Goal: Task Accomplishment & Management: Complete application form

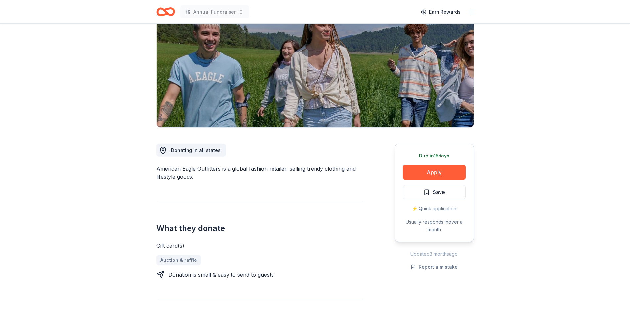
scroll to position [33, 0]
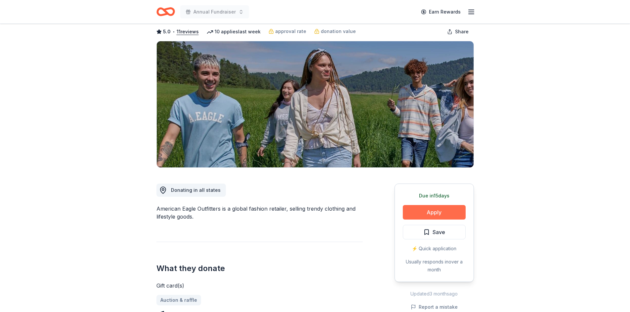
click at [435, 212] on button "Apply" at bounding box center [434, 212] width 63 height 15
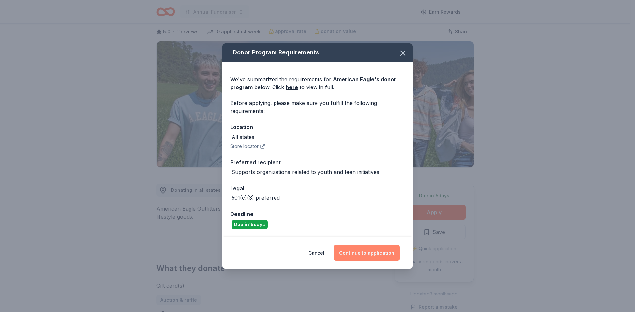
click at [354, 250] on button "Continue to application" at bounding box center [367, 253] width 66 height 16
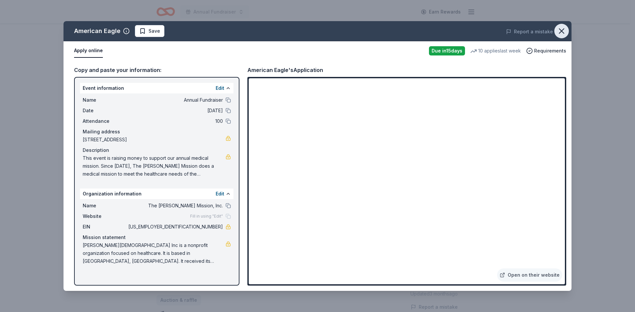
click at [558, 32] on icon "button" at bounding box center [561, 30] width 9 height 9
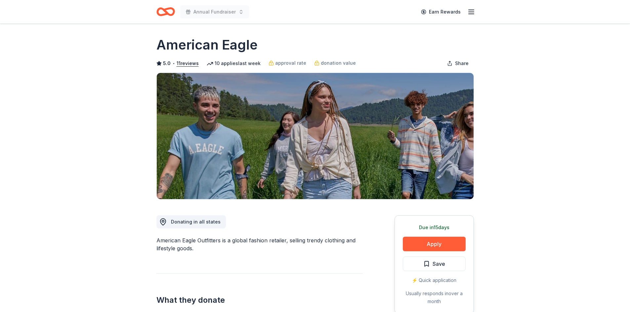
scroll to position [0, 0]
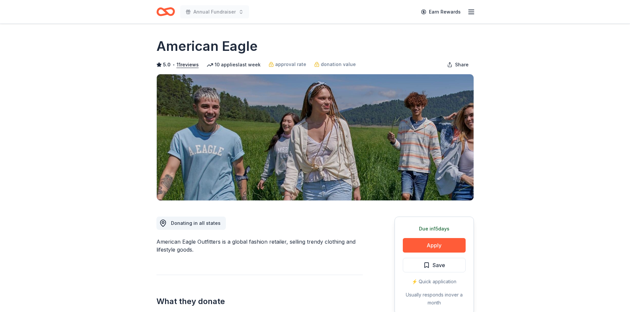
click at [471, 11] on icon "button" at bounding box center [471, 12] width 8 height 8
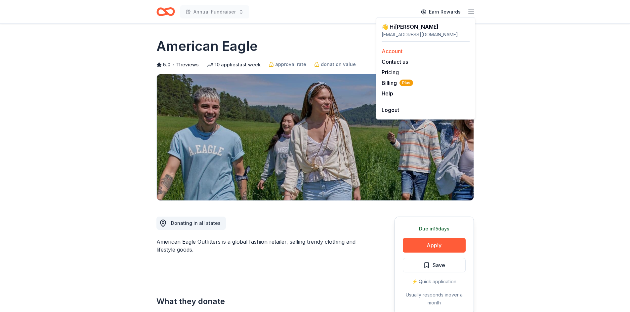
click at [384, 50] on link "Account" at bounding box center [391, 51] width 21 height 7
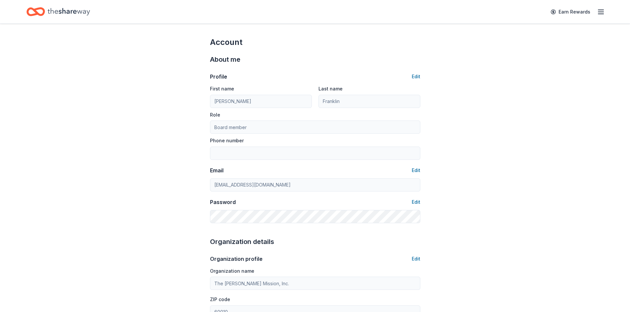
drag, startPoint x: 244, startPoint y: 21, endPoint x: 207, endPoint y: 24, distance: 36.8
drag, startPoint x: 207, startPoint y: 24, endPoint x: 199, endPoint y: 21, distance: 8.4
drag, startPoint x: 199, startPoint y: 21, endPoint x: 155, endPoint y: 11, distance: 45.5
click at [599, 11] on icon "button" at bounding box center [601, 12] width 8 height 8
click at [387, 16] on div "Earn Rewards" at bounding box center [314, 12] width 577 height 16
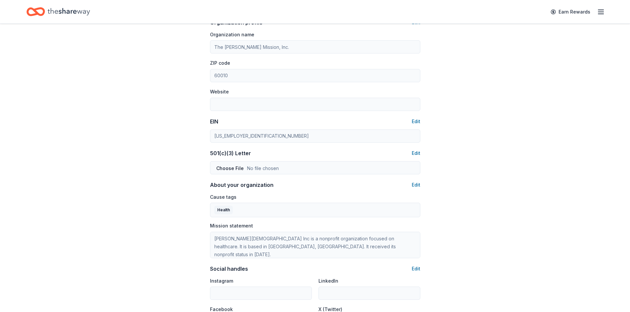
scroll to position [132, 0]
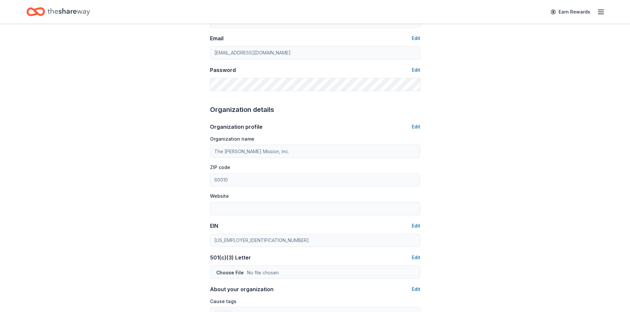
click at [60, 12] on icon "Home" at bounding box center [69, 11] width 42 height 7
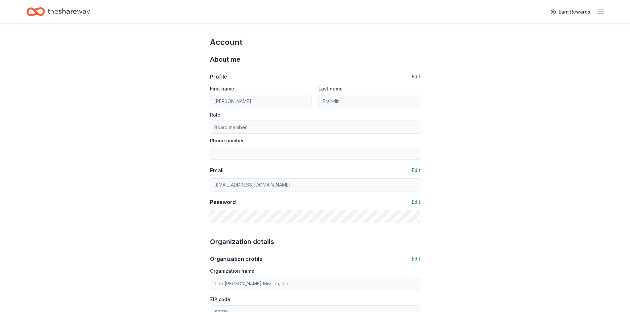
click at [39, 11] on icon "Home" at bounding box center [35, 12] width 19 height 16
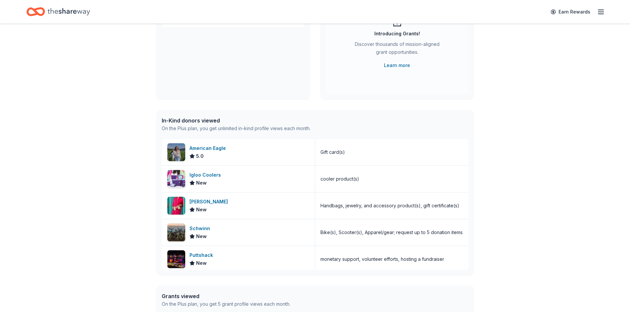
scroll to position [57, 0]
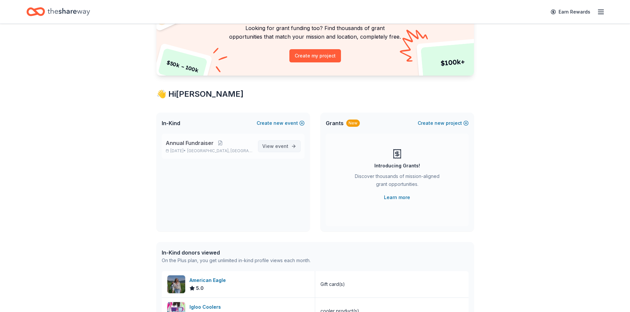
click at [281, 147] on span "event" at bounding box center [281, 146] width 13 height 6
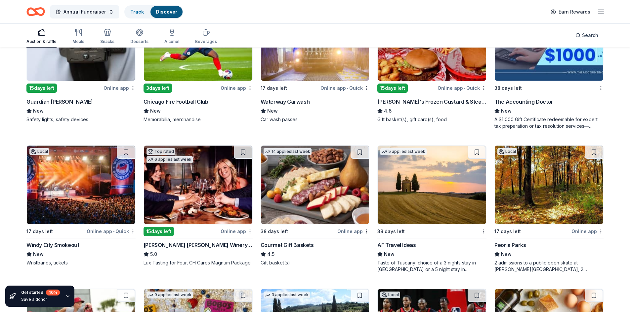
scroll to position [612, 0]
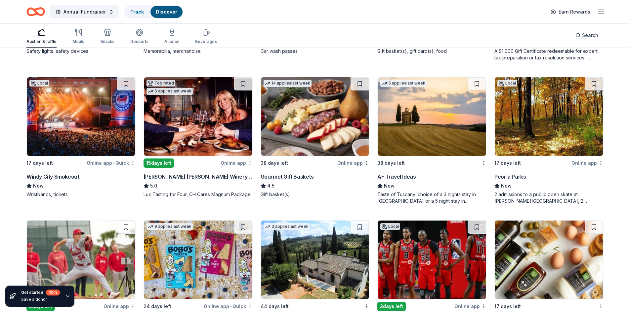
click at [330, 121] on img at bounding box center [315, 116] width 108 height 79
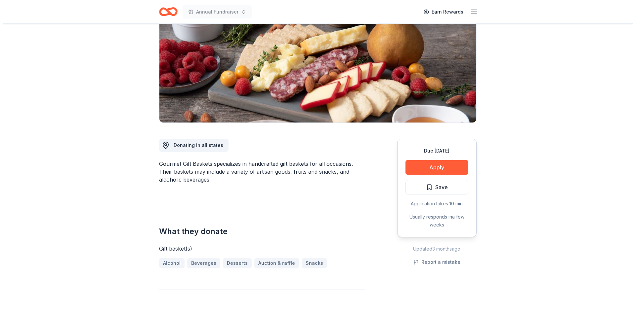
scroll to position [66, 0]
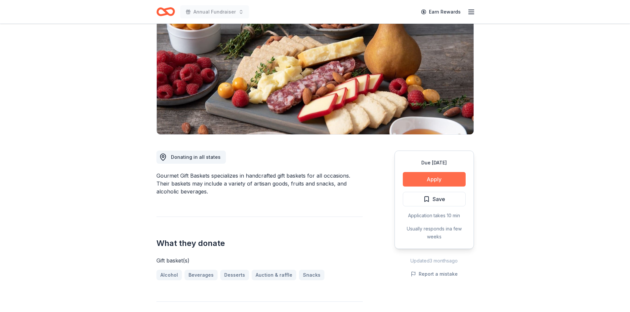
click at [439, 182] on button "Apply" at bounding box center [434, 179] width 63 height 15
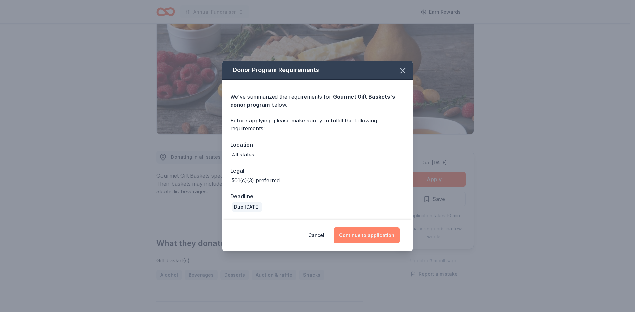
click at [360, 236] on button "Continue to application" at bounding box center [367, 236] width 66 height 16
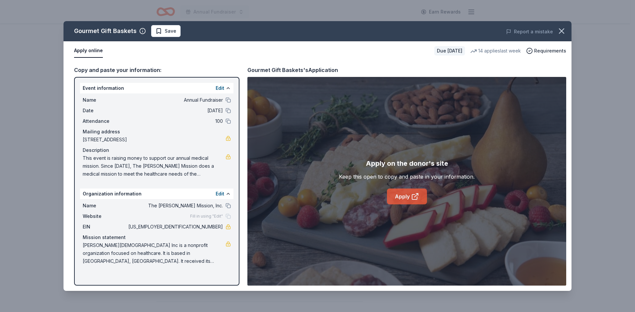
click at [403, 196] on link "Apply" at bounding box center [407, 197] width 40 height 16
